Goal: Check status: Check status

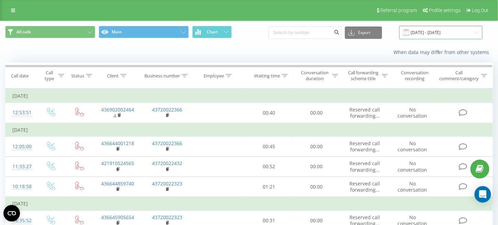
click at [474, 33] on input "[DATE] - [DATE]" at bounding box center [440, 32] width 83 height 13
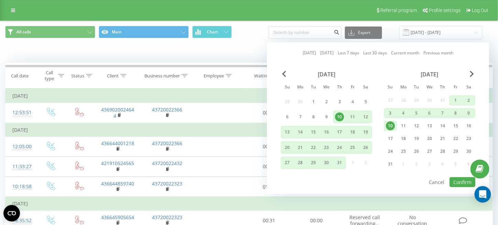
drag, startPoint x: 453, startPoint y: 98, endPoint x: 448, endPoint y: 100, distance: 5.2
click at [453, 98] on div "1" at bounding box center [455, 100] width 9 height 9
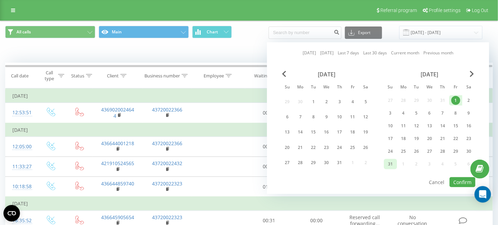
click at [391, 164] on div "31" at bounding box center [390, 163] width 9 height 9
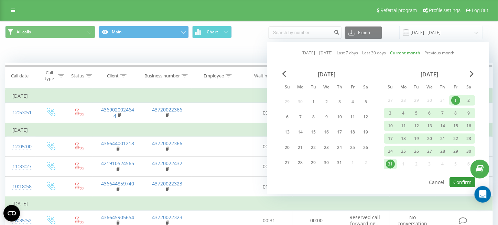
click at [459, 180] on button "Confirm" at bounding box center [462, 182] width 26 height 10
type input "[DATE] - [DATE]"
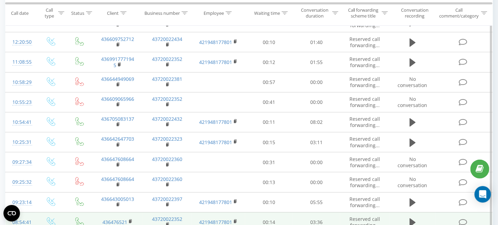
scroll to position [103, 0]
